Goal: Task Accomplishment & Management: Manage account settings

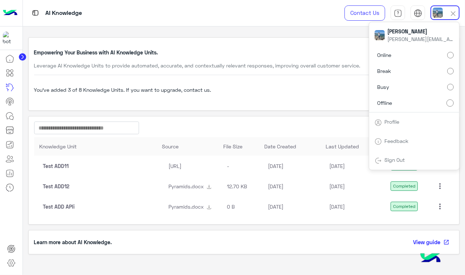
click at [396, 122] on link "Profile" at bounding box center [392, 122] width 15 height 6
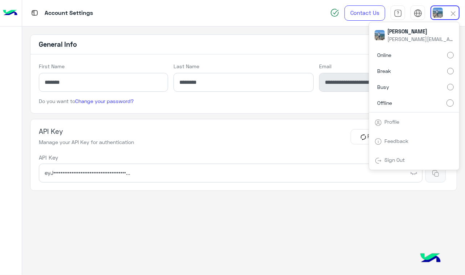
click at [223, 129] on div "API Key Manage your API Key for authentication Regenrate Revoke" at bounding box center [243, 136] width 409 height 19
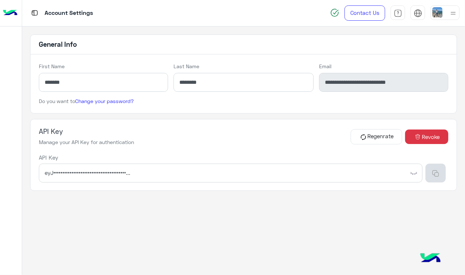
click at [438, 171] on img "button" at bounding box center [435, 173] width 7 height 7
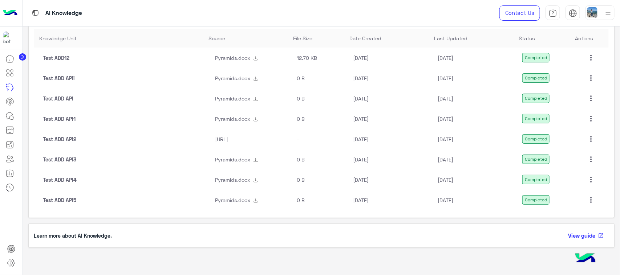
scroll to position [110, 0]
click at [589, 201] on mat-icon "more_vert" at bounding box center [590, 200] width 9 height 9
click at [567, 232] on span "Delete" at bounding box center [565, 233] width 15 height 6
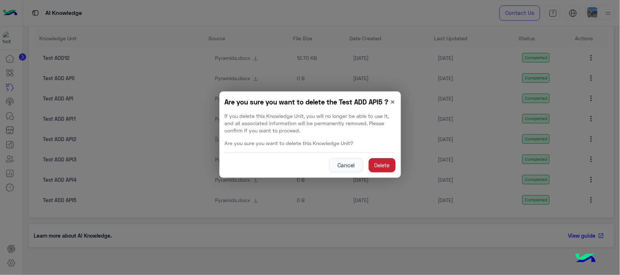
click at [379, 166] on button "Delete" at bounding box center [381, 165] width 27 height 15
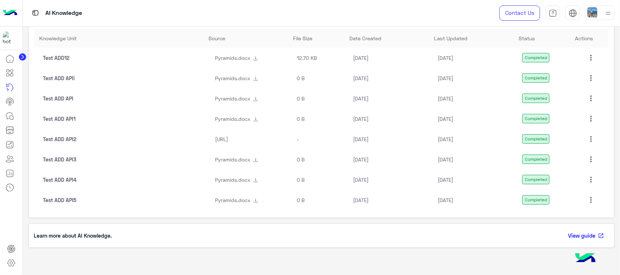
scroll to position [90, 0]
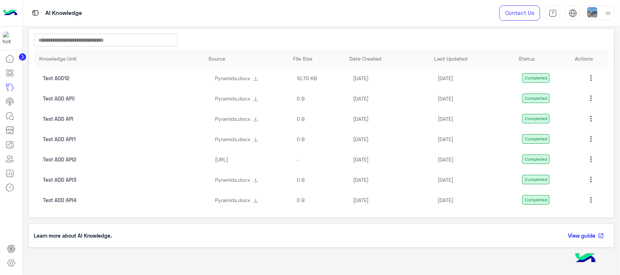
click at [587, 180] on mat-icon "more_vert" at bounding box center [590, 179] width 9 height 9
click at [571, 211] on span "Delete" at bounding box center [565, 212] width 15 height 6
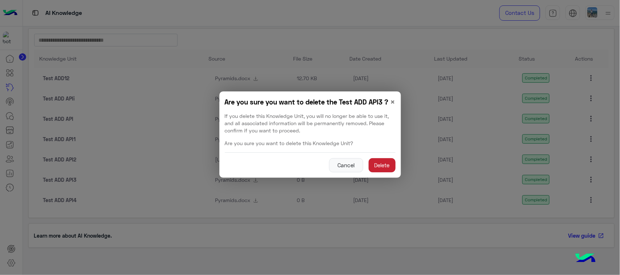
click at [386, 163] on button "Delete" at bounding box center [381, 165] width 27 height 15
